Goal: Information Seeking & Learning: Learn about a topic

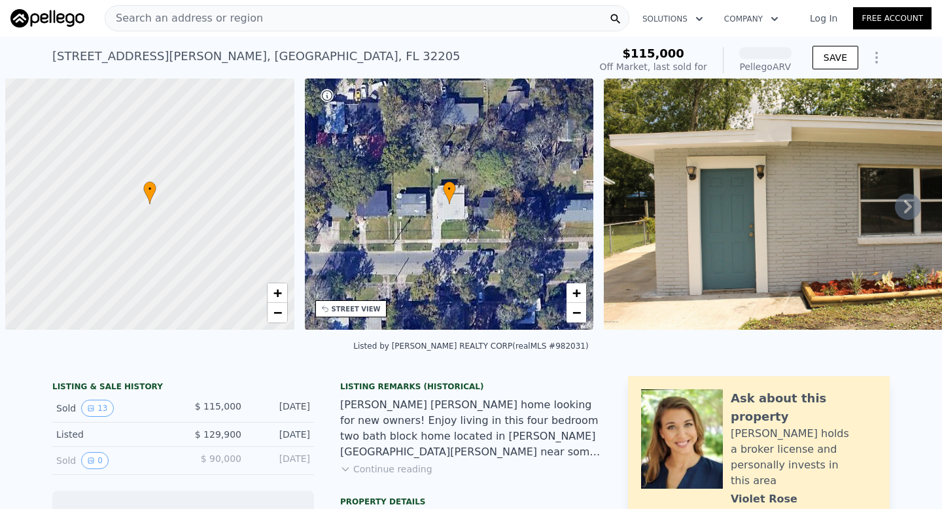
scroll to position [0, 5]
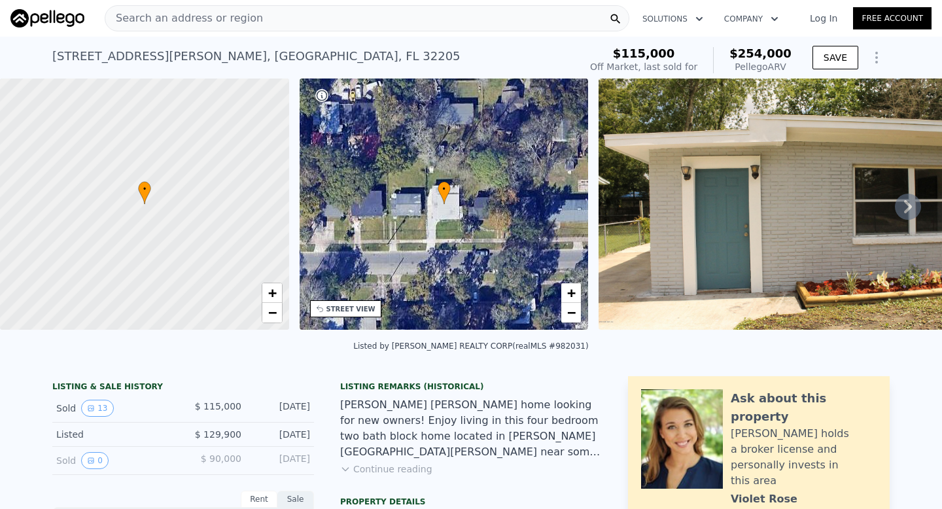
click at [894, 211] on icon at bounding box center [907, 207] width 26 height 26
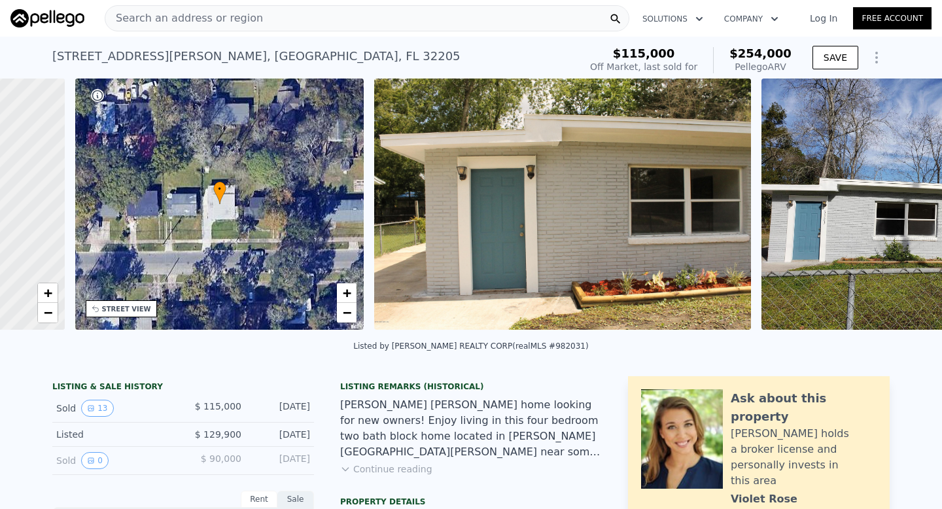
scroll to position [0, 305]
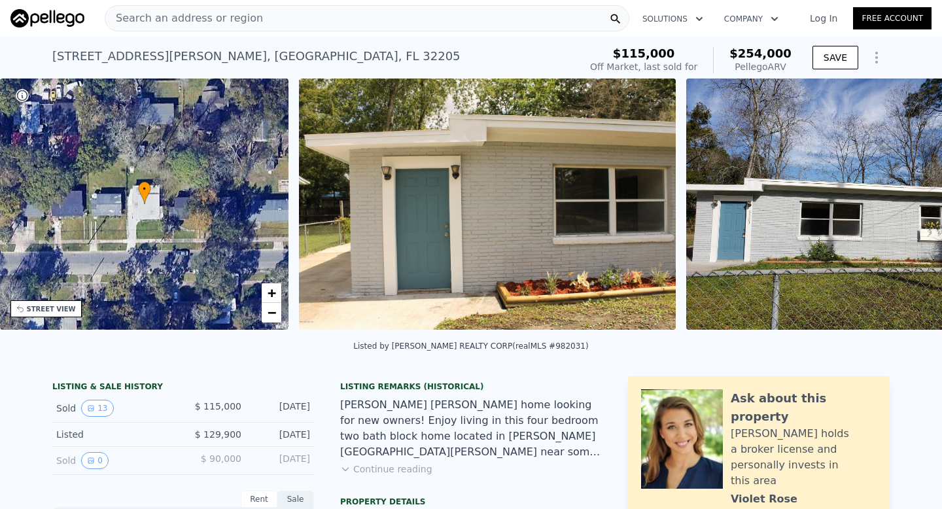
click at [893, 211] on img at bounding box center [853, 203] width 335 height 251
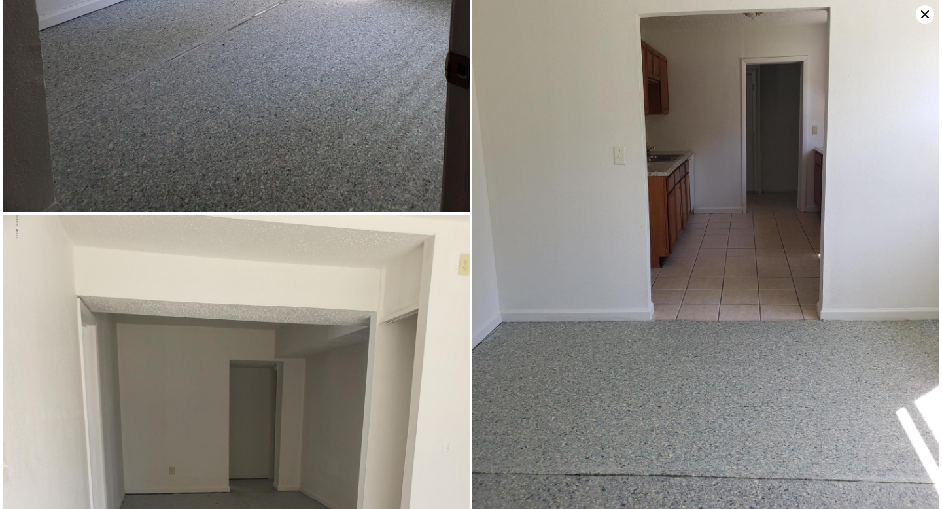
scroll to position [1075, 0]
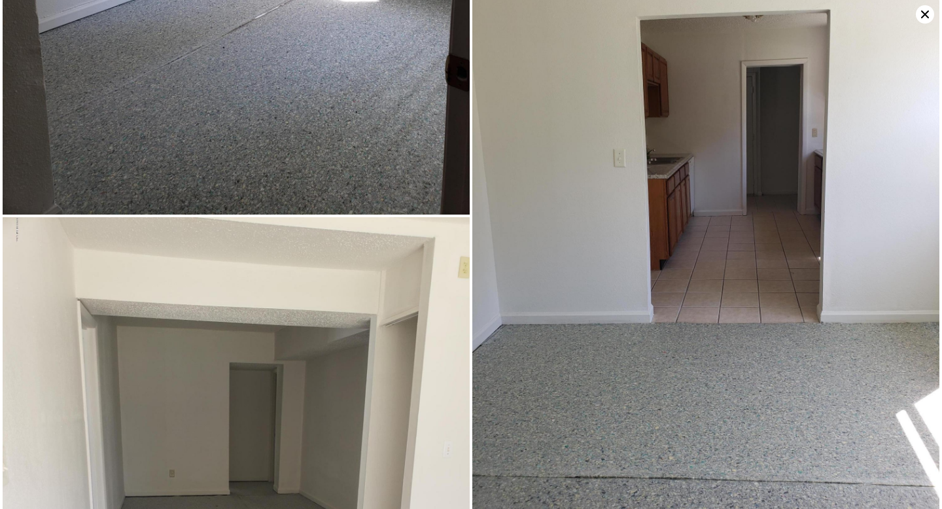
click at [924, 18] on icon at bounding box center [924, 14] width 18 height 18
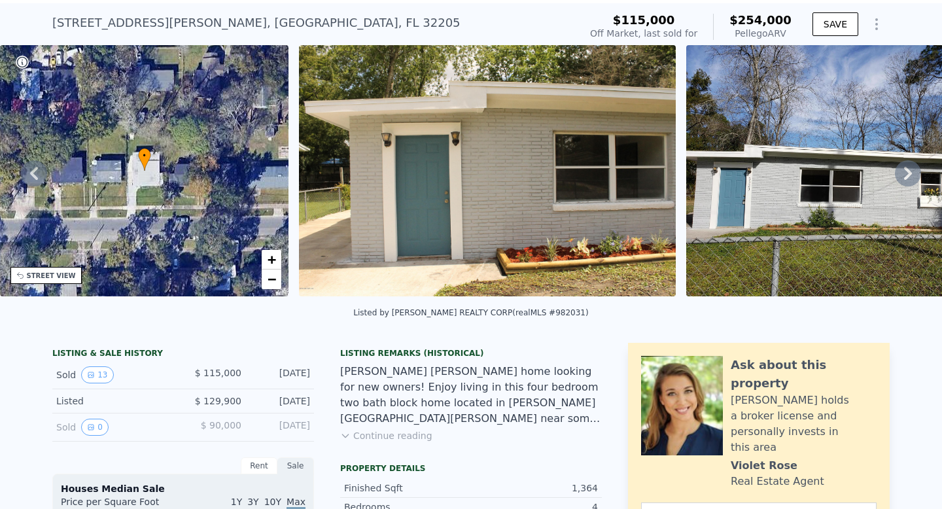
scroll to position [0, 0]
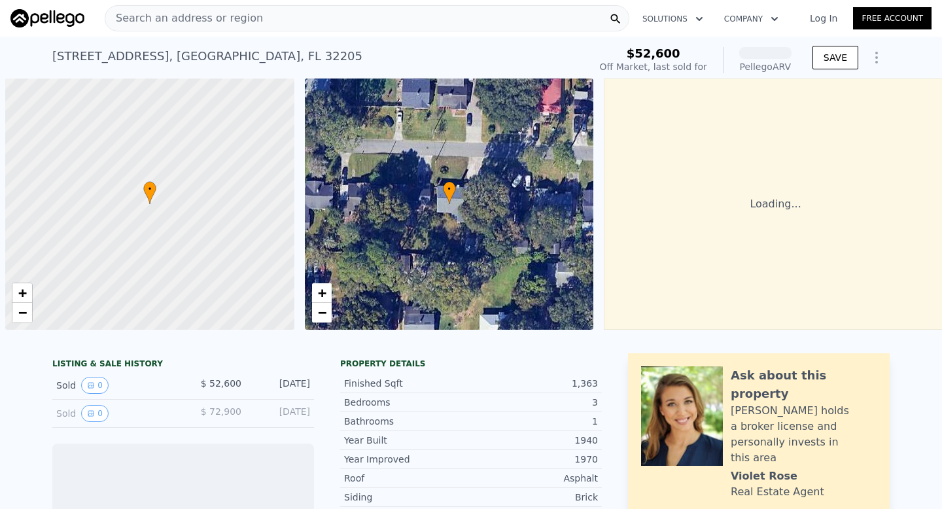
scroll to position [0, 5]
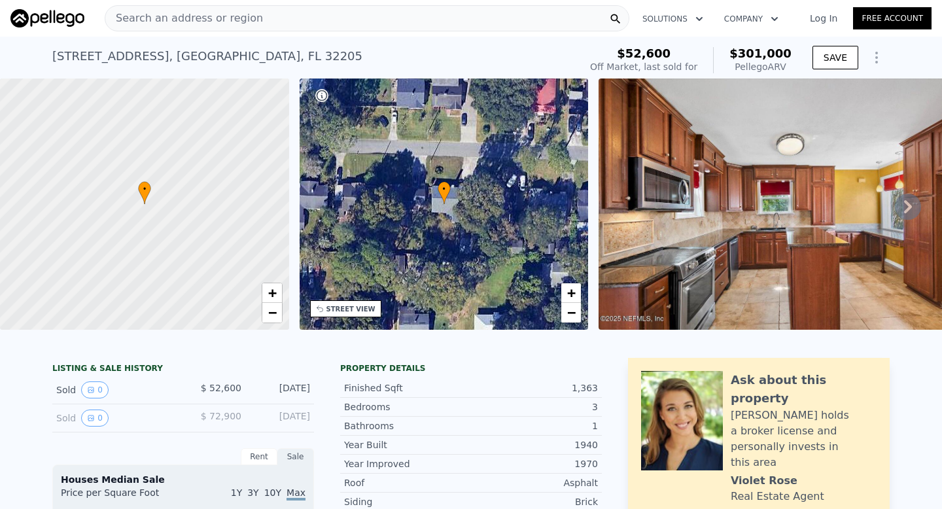
click at [897, 209] on icon at bounding box center [907, 207] width 26 height 26
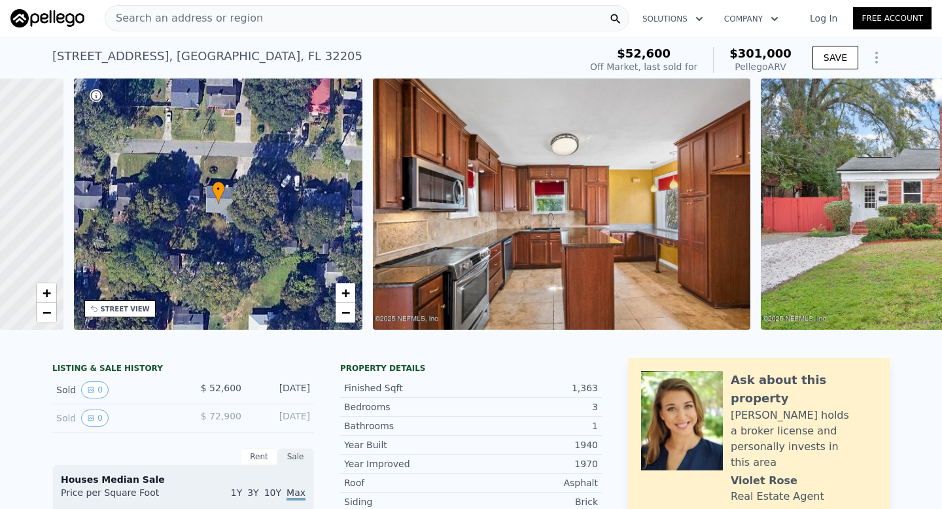
scroll to position [0, 305]
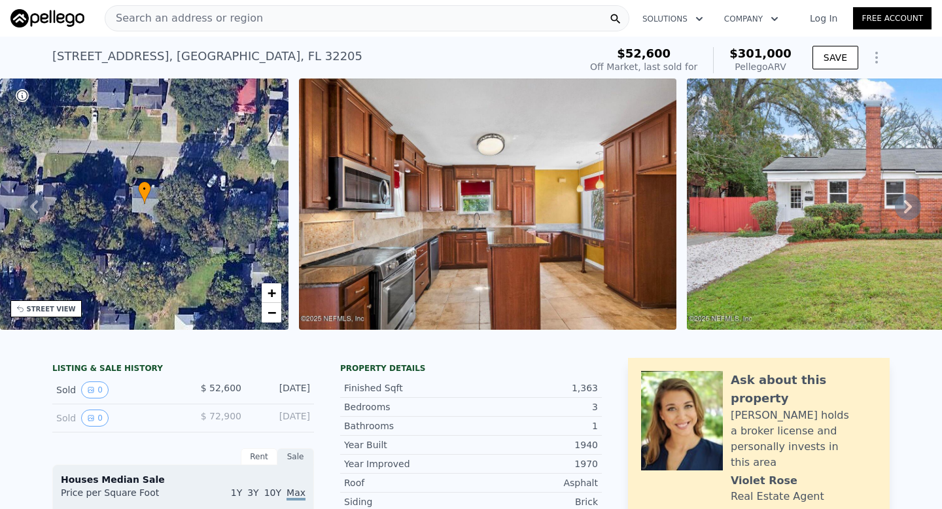
click at [532, 264] on img at bounding box center [487, 203] width 377 height 251
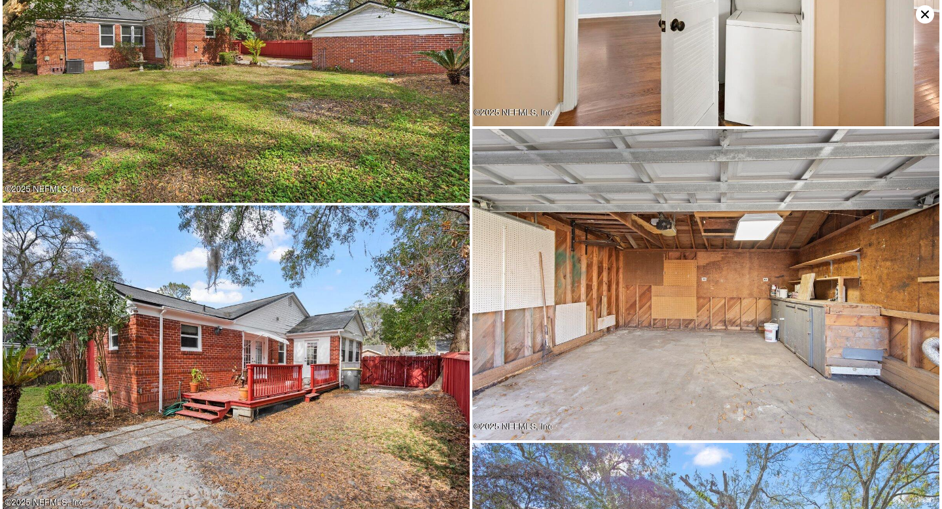
scroll to position [4343, 0]
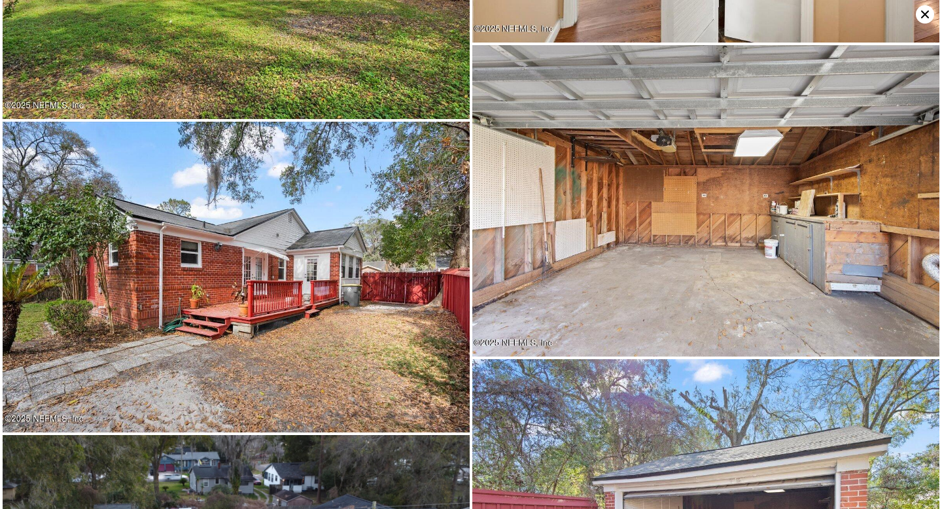
click at [927, 18] on icon at bounding box center [925, 14] width 8 height 8
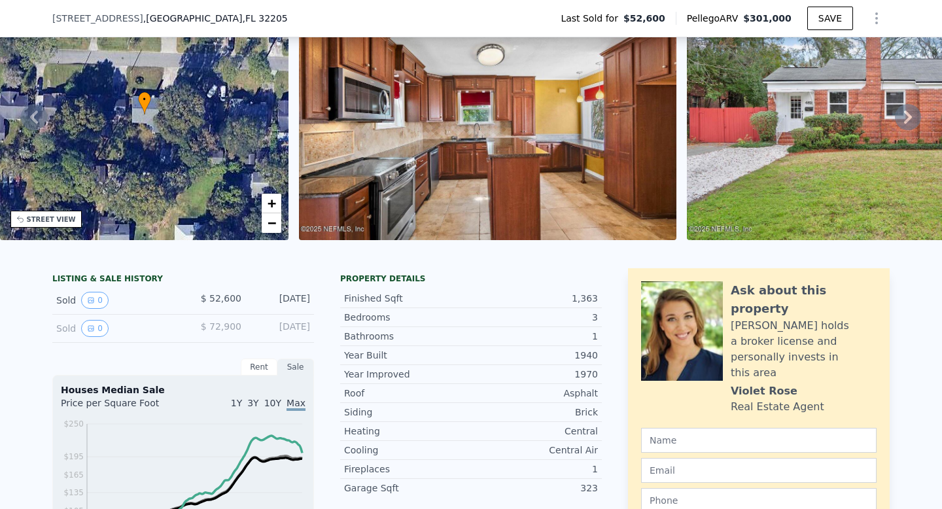
scroll to position [121, 0]
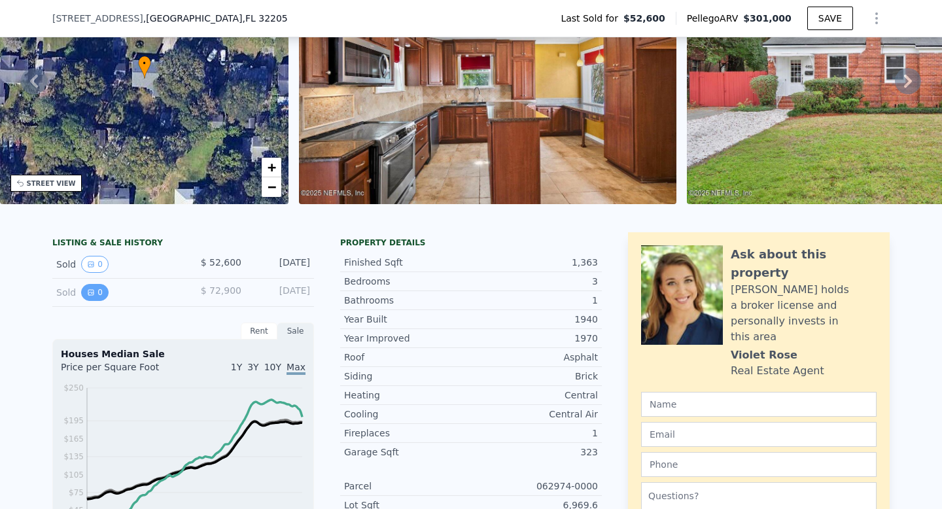
click at [87, 296] on icon "View historical data" at bounding box center [91, 292] width 8 height 8
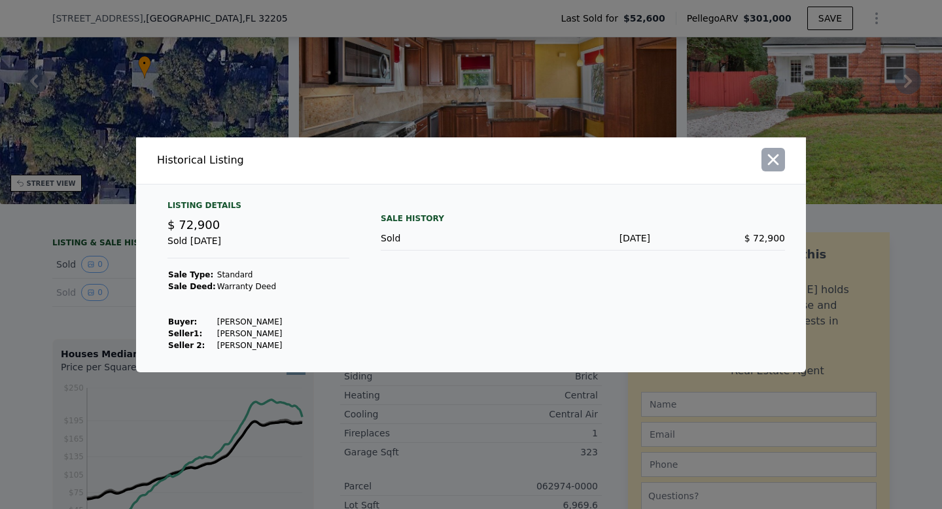
click at [768, 160] on icon "button" at bounding box center [773, 159] width 18 height 18
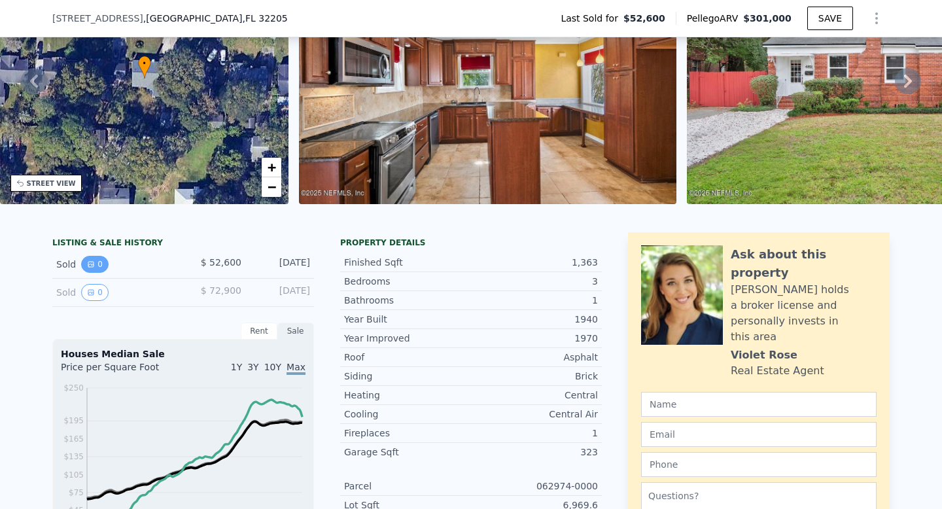
click at [88, 267] on icon "View historical data" at bounding box center [90, 264] width 5 height 5
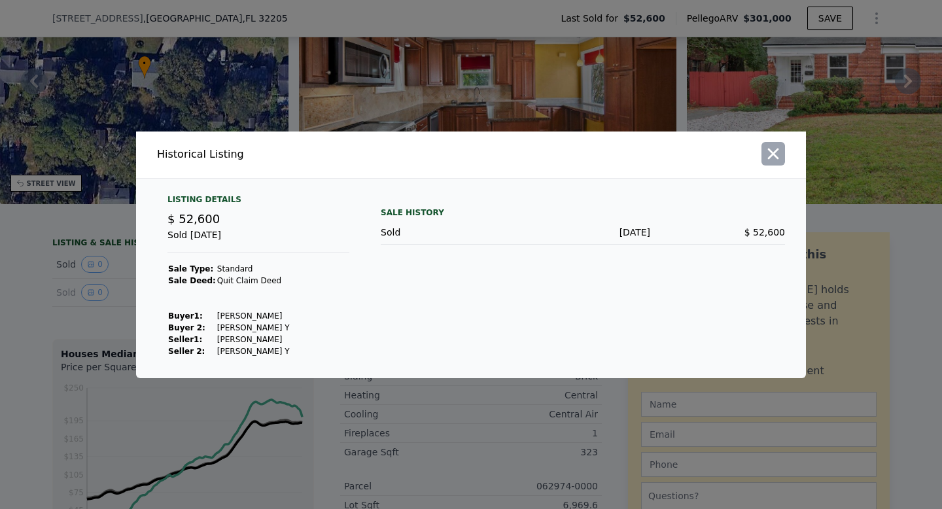
click at [779, 160] on icon "button" at bounding box center [773, 154] width 18 height 18
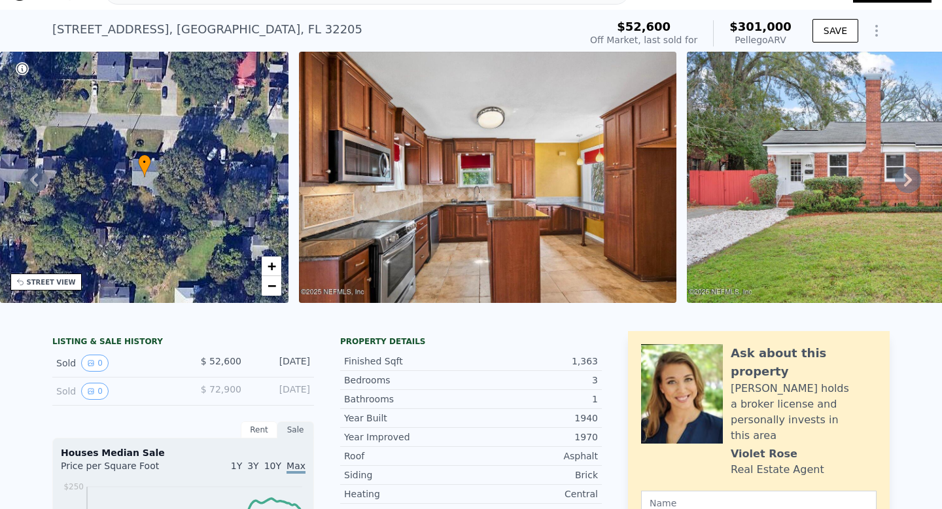
scroll to position [0, 0]
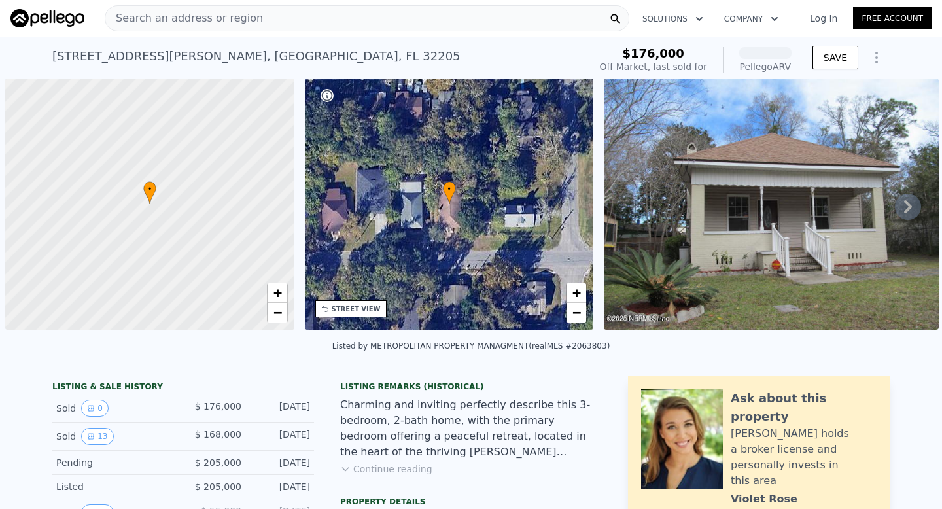
scroll to position [0, 5]
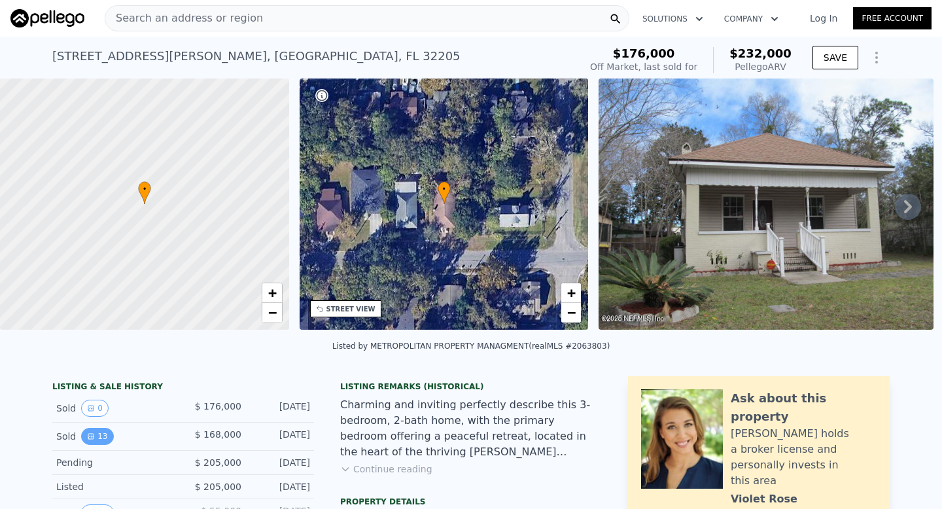
click at [95, 445] on button "13" at bounding box center [97, 436] width 32 height 17
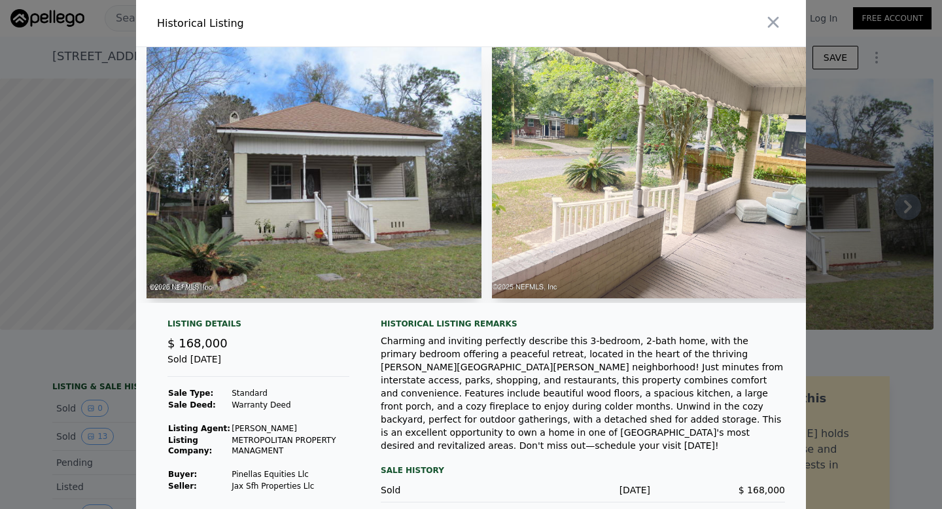
click at [265, 209] on img at bounding box center [313, 172] width 335 height 251
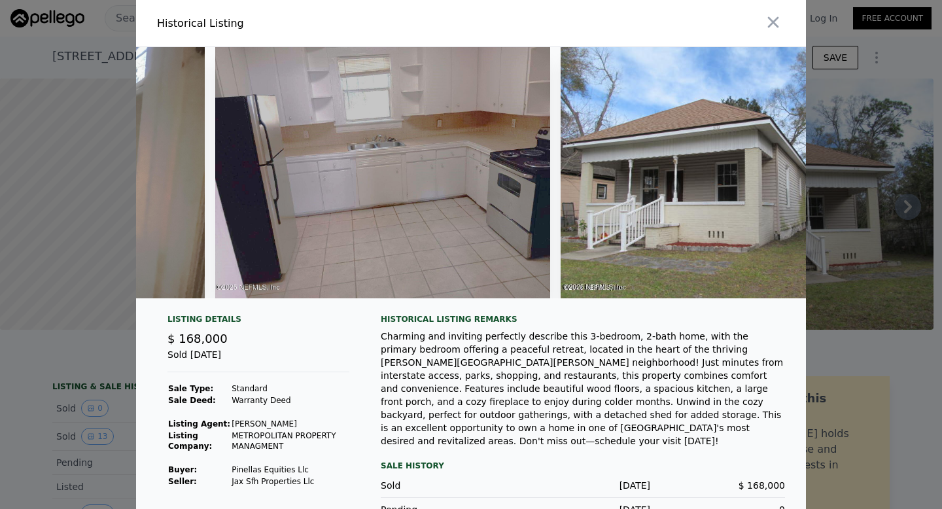
scroll to position [0, 3840]
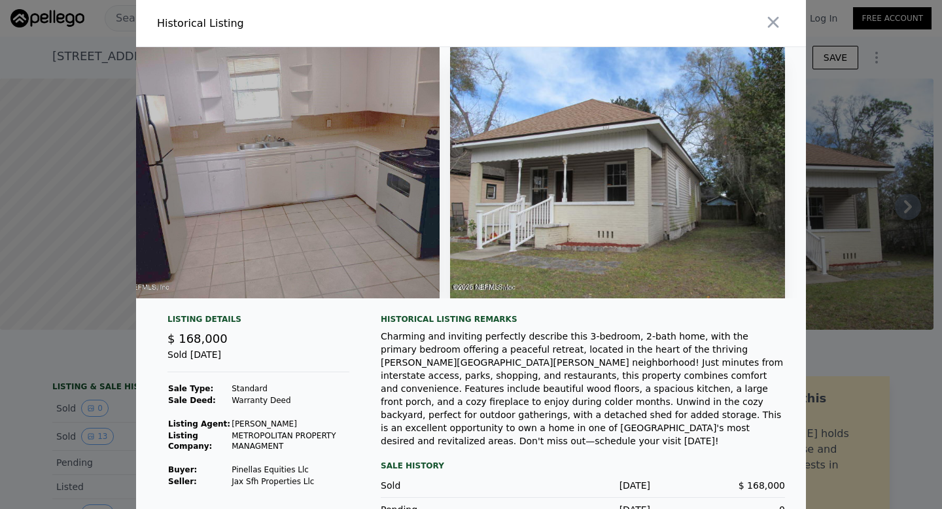
click at [725, 230] on img at bounding box center [617, 172] width 335 height 251
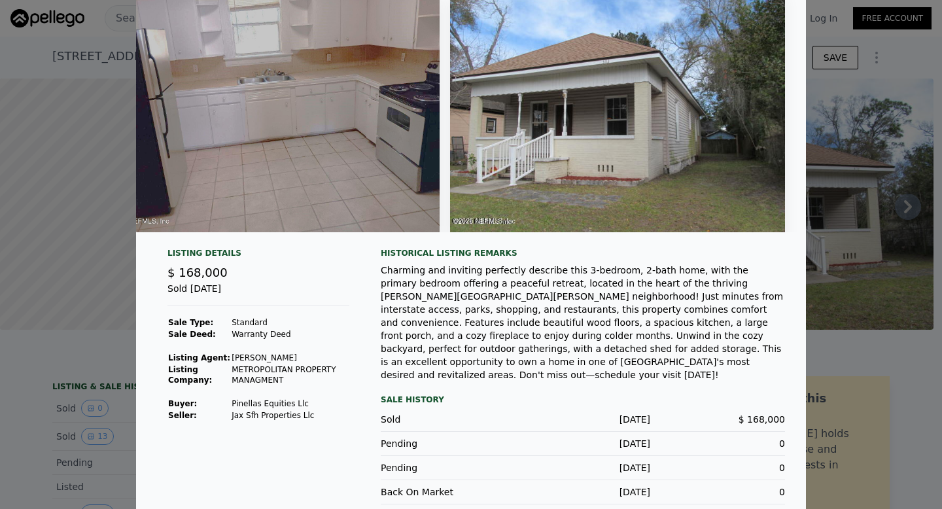
scroll to position [103, 0]
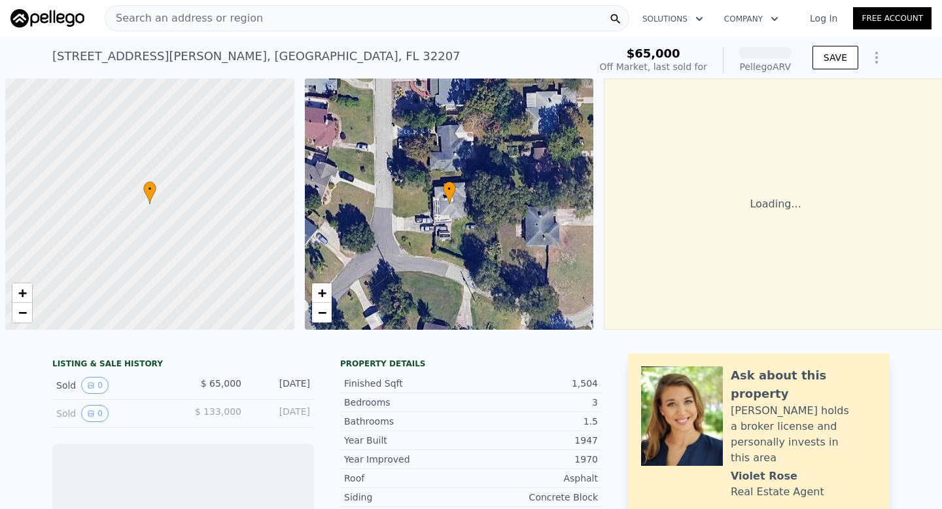
scroll to position [0, 5]
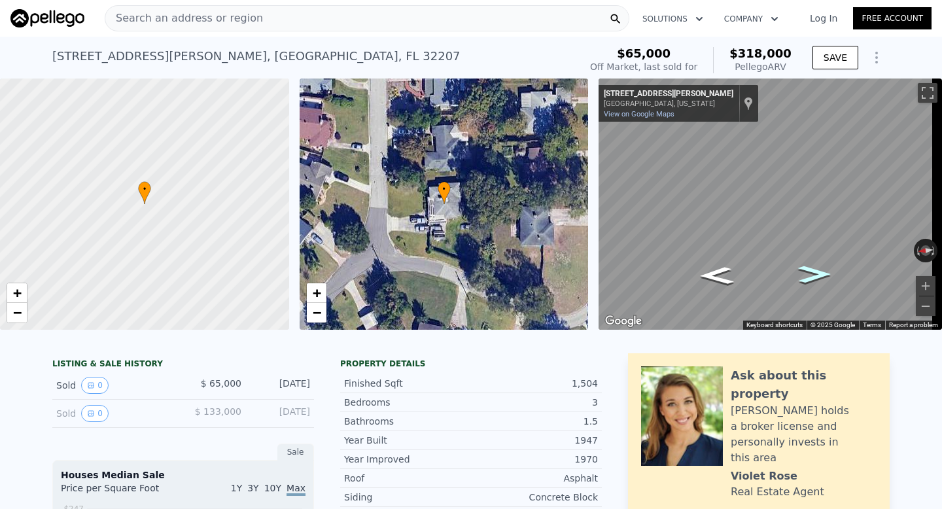
click at [813, 270] on icon "Go South, Vassar Rd" at bounding box center [814, 275] width 61 height 26
click at [813, 270] on icon "Go South, Vassar Rd" at bounding box center [813, 276] width 65 height 26
click at [815, 213] on icon "Go East, Emory Cir S" at bounding box center [814, 199] width 68 height 46
click at [722, 195] on icon "Go West, Emory Cir S" at bounding box center [717, 205] width 68 height 46
click at [722, 195] on icon "Go West, Emory Cir S" at bounding box center [716, 206] width 70 height 46
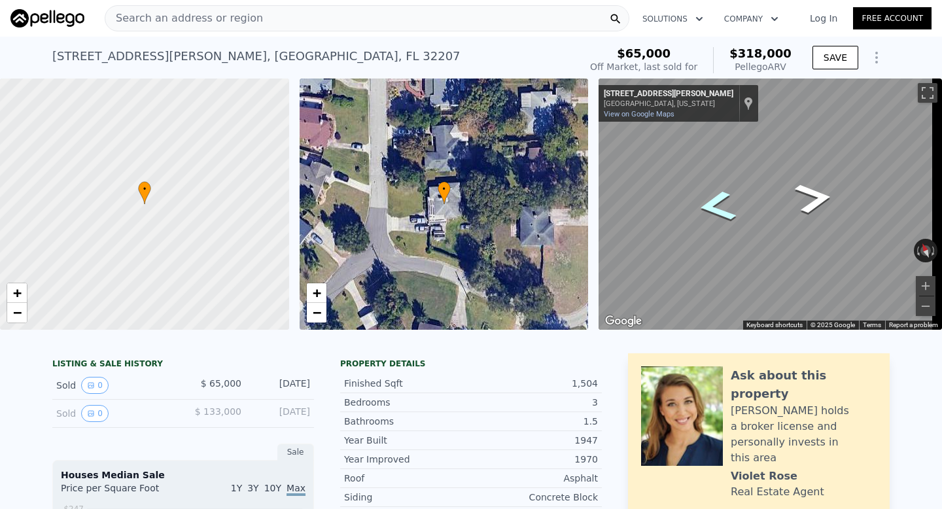
click at [722, 195] on icon "Go West, Emory Cir S" at bounding box center [716, 206] width 71 height 46
click at [921, 281] on button "Zoom in" at bounding box center [925, 286] width 20 height 20
click at [941, 233] on div "Search an address or region Solutions Company Open main menu Log In Free Accoun…" at bounding box center [471, 254] width 942 height 509
